Goal: Find specific page/section: Find specific page/section

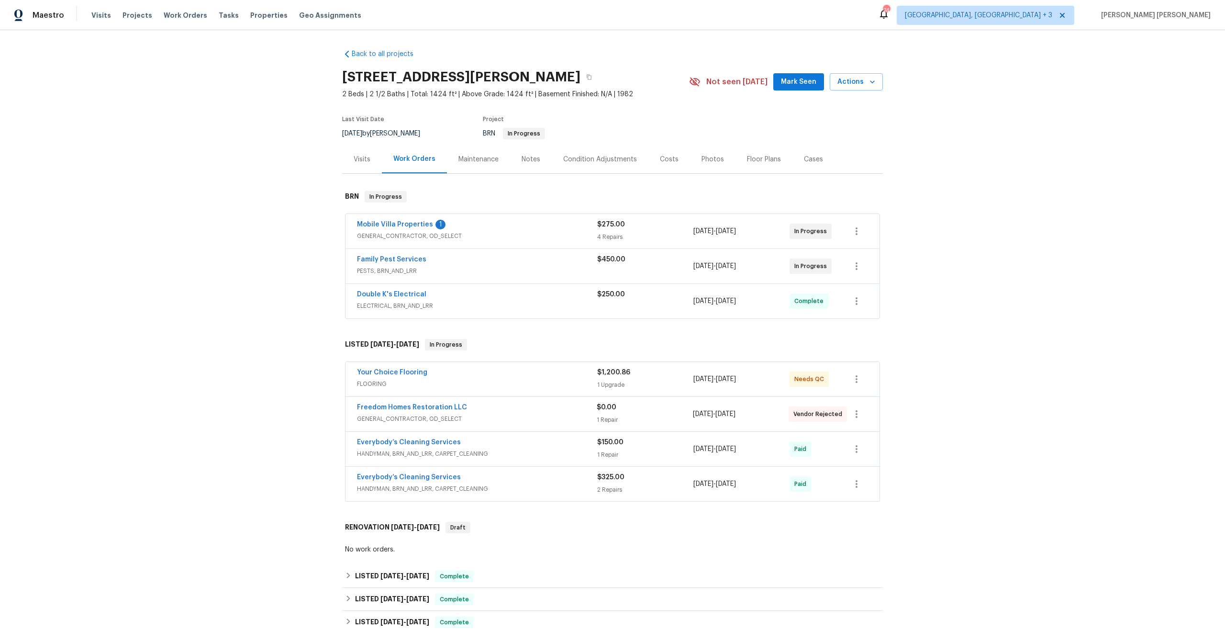
click at [537, 221] on div "Mobile Villa Properties 1" at bounding box center [477, 225] width 240 height 11
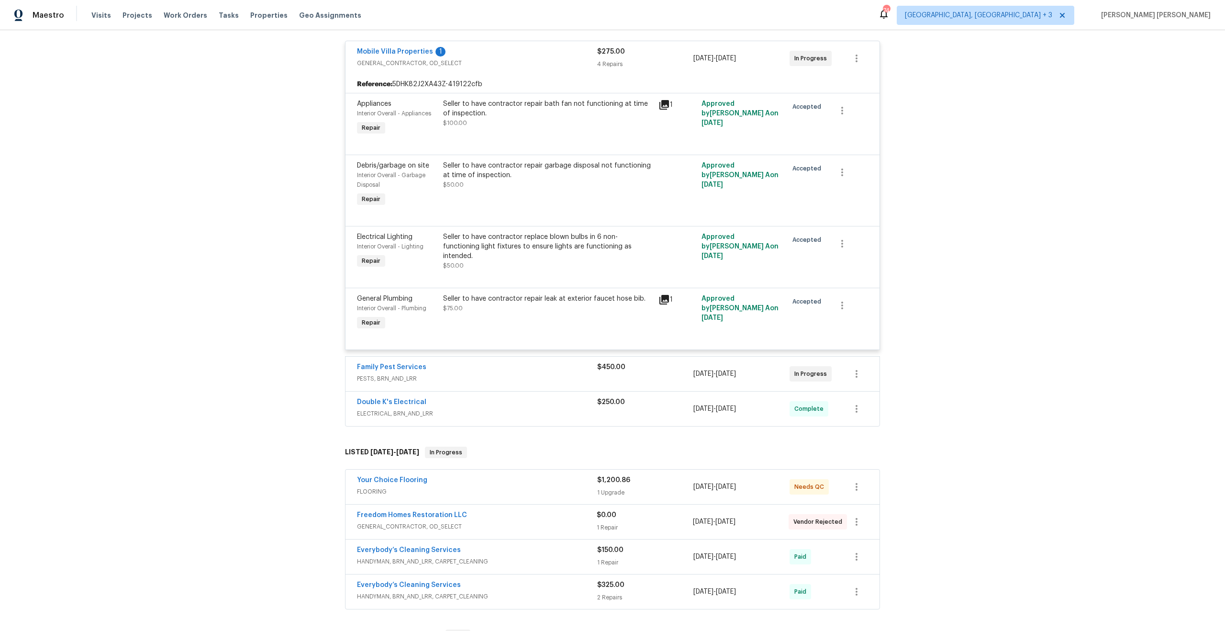
scroll to position [180, 0]
click at [520, 369] on div "Family Pest Services" at bounding box center [477, 367] width 240 height 11
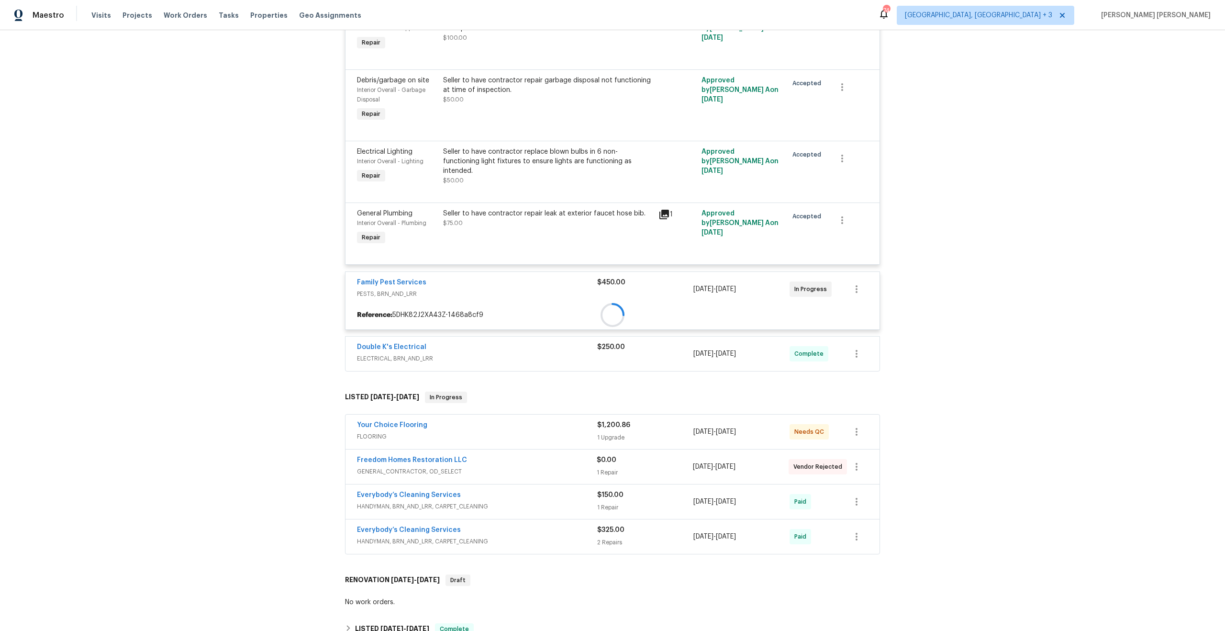
scroll to position [366, 0]
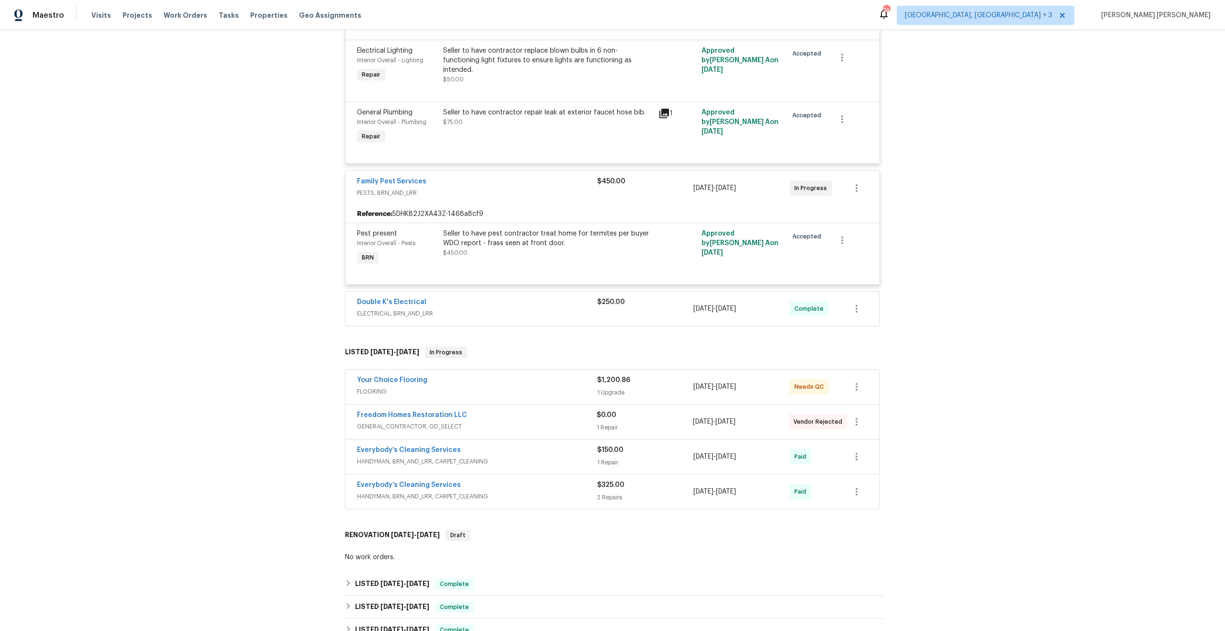
click at [542, 297] on div "Double K's Electrical ELECTRICAL, BRN_AND_LRR $250.00 [DATE] - [DATE] Complete" at bounding box center [612, 308] width 534 height 34
click at [571, 304] on div "Double K's Electrical" at bounding box center [477, 302] width 240 height 11
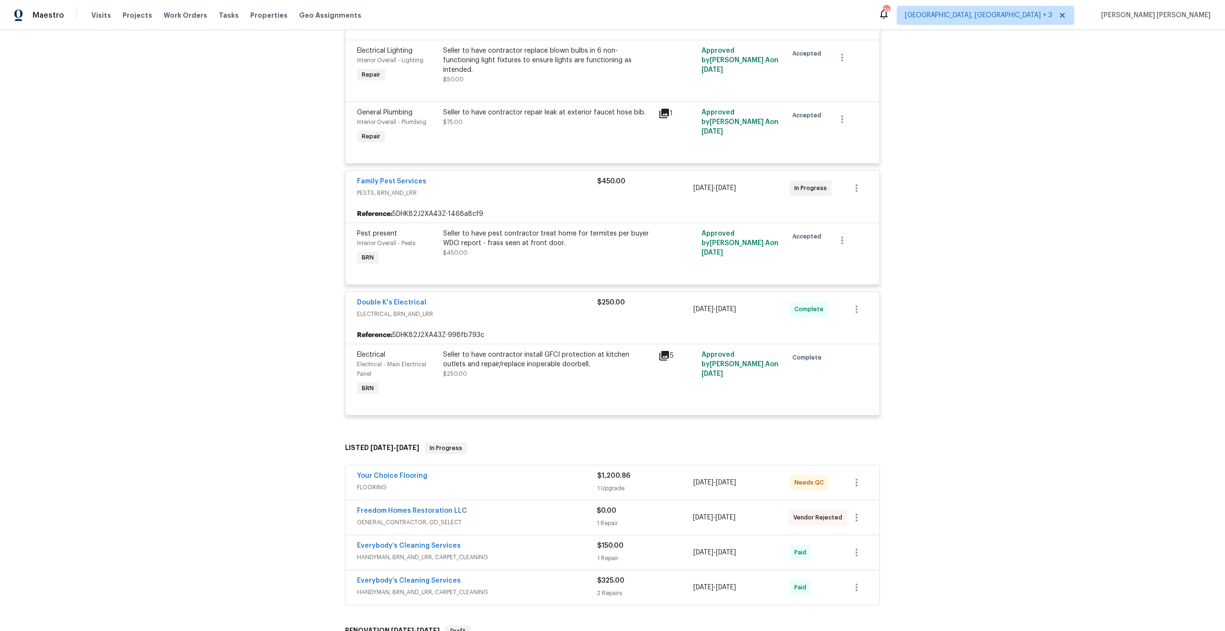
click at [543, 479] on div "Your Choice Flooring" at bounding box center [477, 476] width 240 height 11
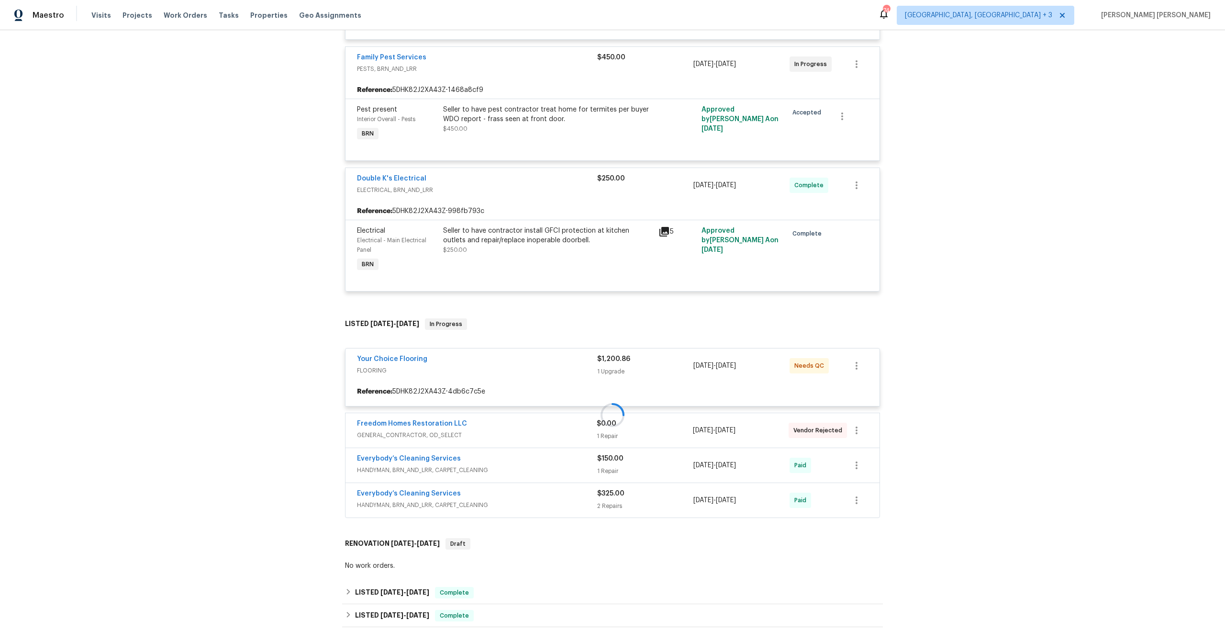
scroll to position [552, 0]
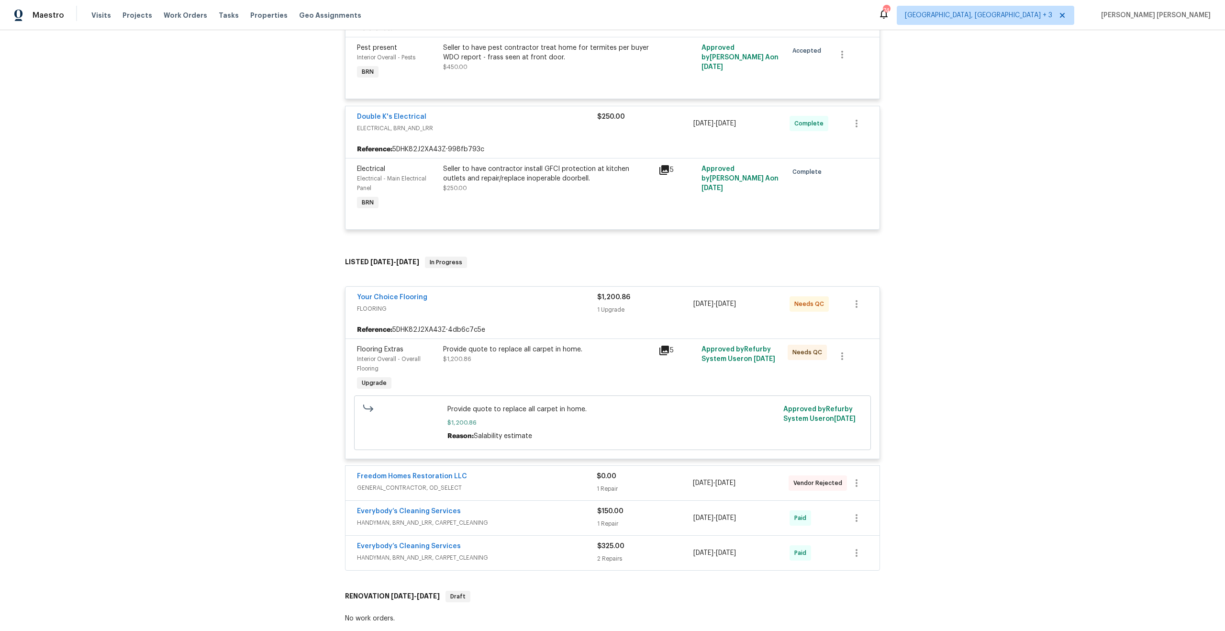
click at [661, 355] on icon at bounding box center [663, 349] width 11 height 11
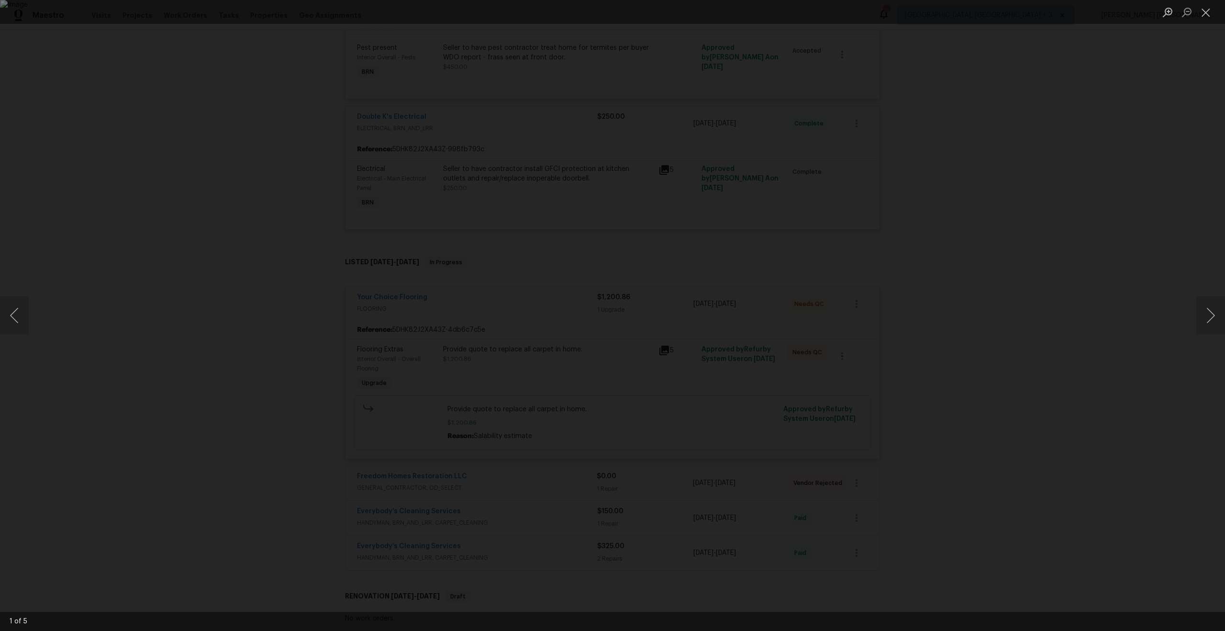
click at [905, 273] on div "Lightbox" at bounding box center [612, 315] width 1225 height 631
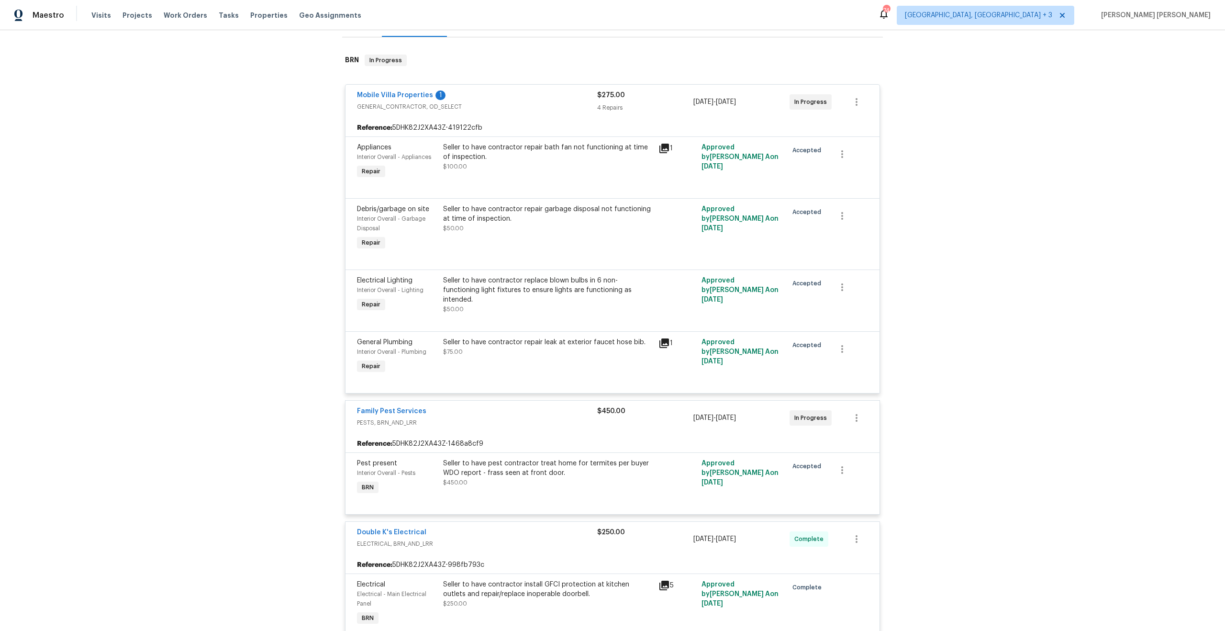
scroll to position [213, 0]
